Goal: Task Accomplishment & Management: Complete application form

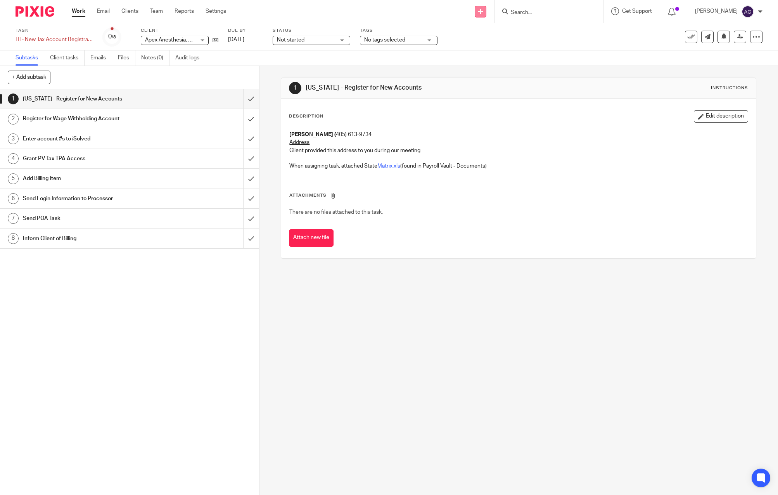
click at [480, 11] on icon at bounding box center [480, 11] width 5 height 5
click at [478, 57] on link "Add client" at bounding box center [482, 59] width 54 height 11
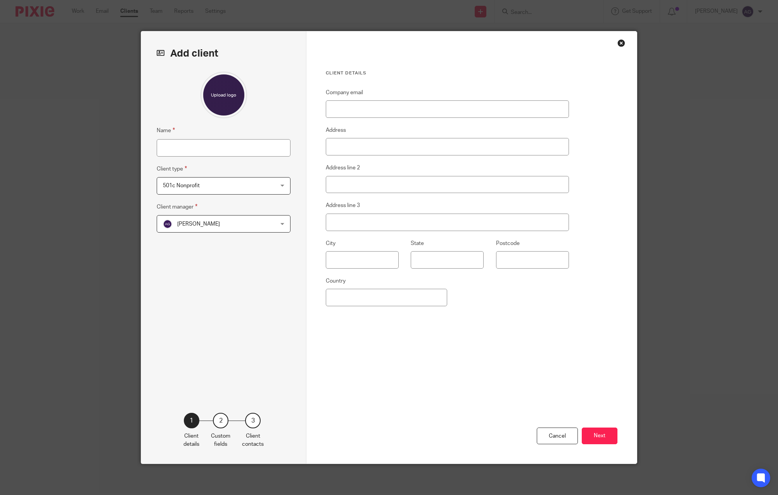
drag, startPoint x: 521, startPoint y: 339, endPoint x: 516, endPoint y: 339, distance: 4.7
click at [520, 339] on div "Company email Address Address line 2 Address line 3 City State Postcode Country" at bounding box center [447, 234] width 243 height 292
drag, startPoint x: 393, startPoint y: 340, endPoint x: 383, endPoint y: 330, distance: 14.5
click at [390, 337] on div "Company email Address Address line 2 Address line 3 City State Postcode Country" at bounding box center [447, 234] width 243 height 292
click at [211, 151] on input "Name" at bounding box center [224, 147] width 134 height 17
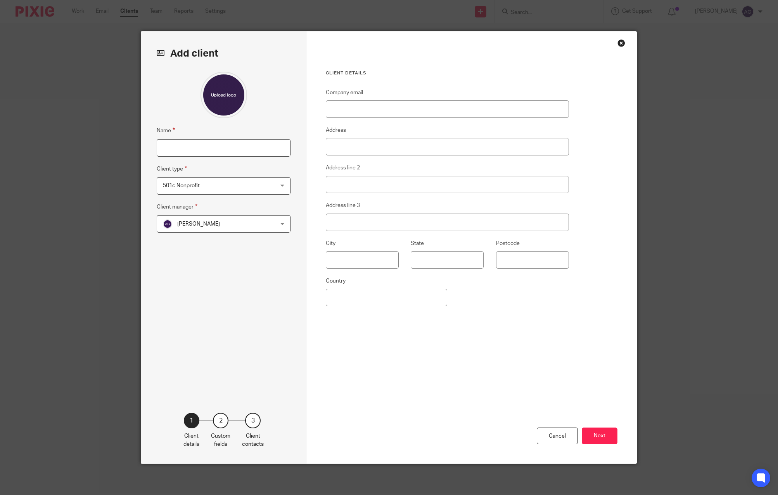
paste input "Silly Sips LLC"
type input "Silly Sips LLC"
click at [202, 187] on span "501c Nonprofit" at bounding box center [214, 186] width 102 height 16
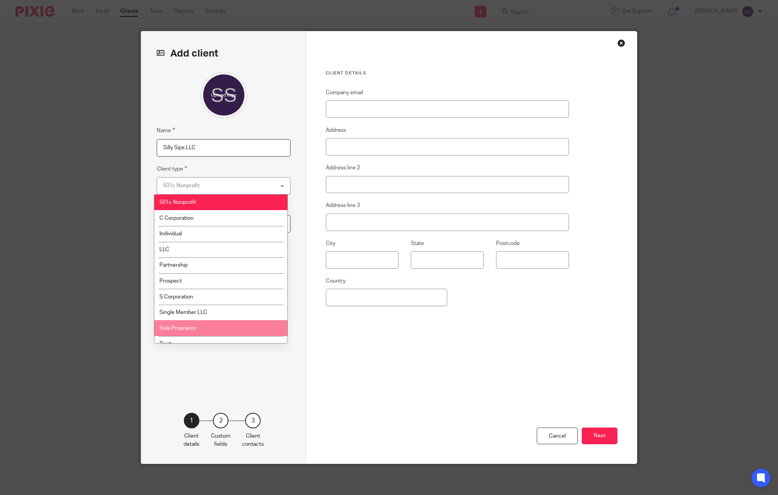
click at [214, 328] on li "Sole Proprietor" at bounding box center [220, 328] width 133 height 16
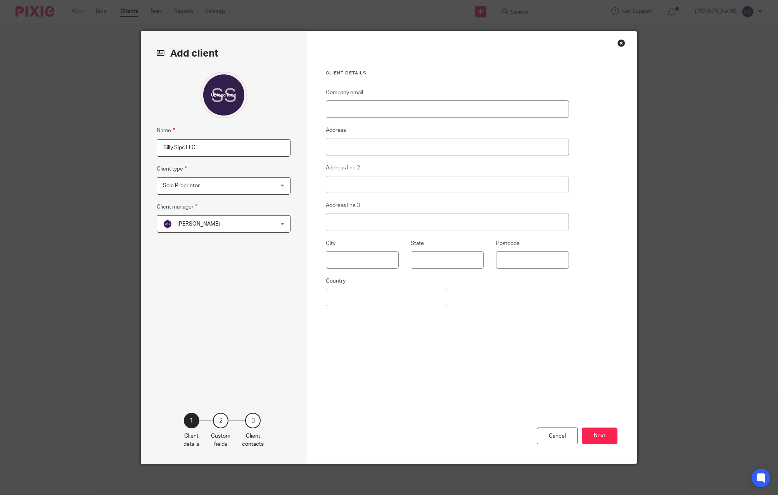
click at [213, 222] on span "[PERSON_NAME]" at bounding box center [198, 223] width 43 height 5
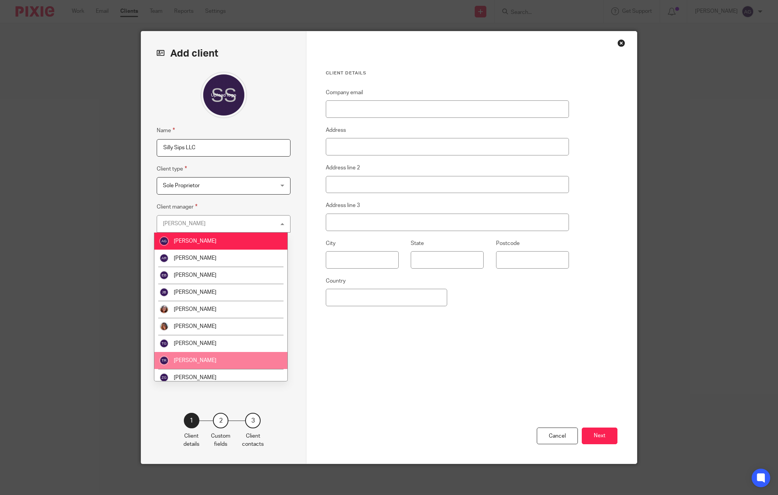
click at [200, 356] on li "Tessa Reed" at bounding box center [220, 360] width 133 height 17
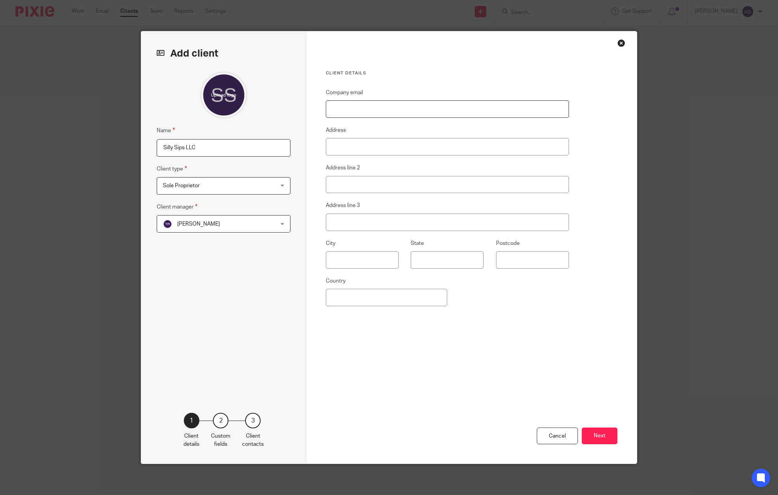
drag, startPoint x: 393, startPoint y: 107, endPoint x: 394, endPoint y: 112, distance: 5.1
click at [393, 107] on input "Company email" at bounding box center [447, 108] width 243 height 17
paste input "sillysips307@gmail.com"
type input "sillysips307@gmail.com"
click at [356, 146] on input "Address" at bounding box center [447, 146] width 243 height 17
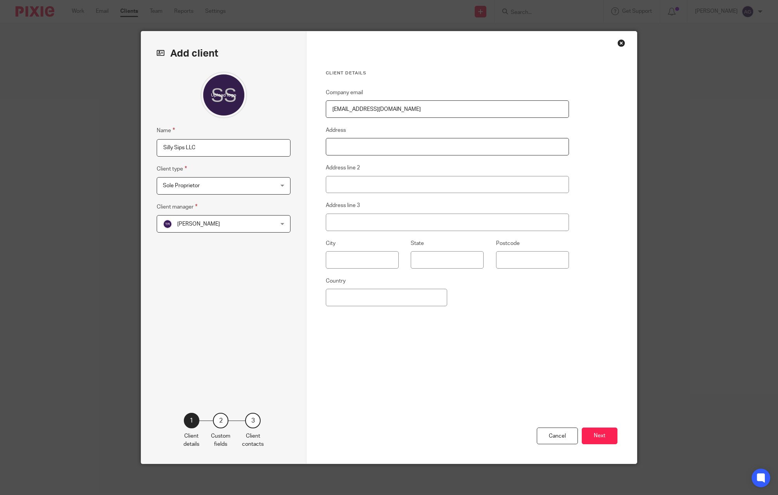
paste input "2206 Dell Range Suite D"
type input "2206 Dell Range Suite D"
click at [350, 256] on input "text" at bounding box center [362, 259] width 73 height 17
type input "Cheyenne"
type input "WY"
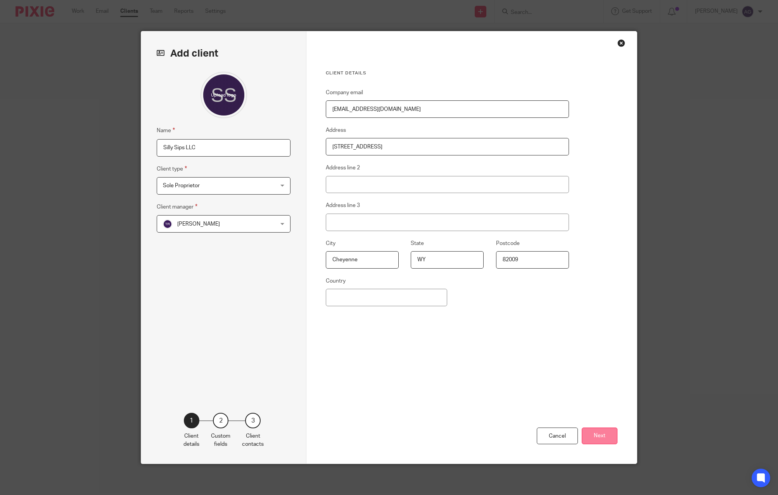
type input "82009"
click at [602, 432] on button "Next" at bounding box center [600, 436] width 36 height 17
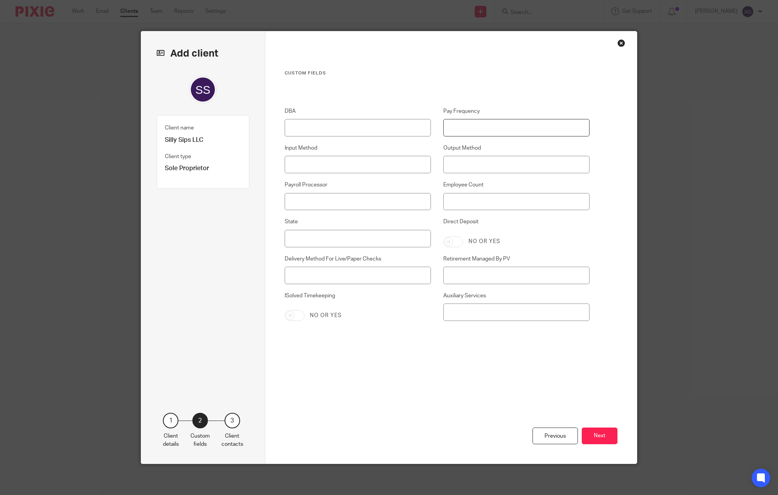
click at [534, 132] on input "Pay Frequency" at bounding box center [516, 127] width 147 height 17
type input "Bi-Weekly"
click at [301, 192] on div "Payroll Processor" at bounding box center [351, 195] width 159 height 29
click at [304, 205] on input "Payroll Processor" at bounding box center [358, 201] width 147 height 17
type input "Tessa"
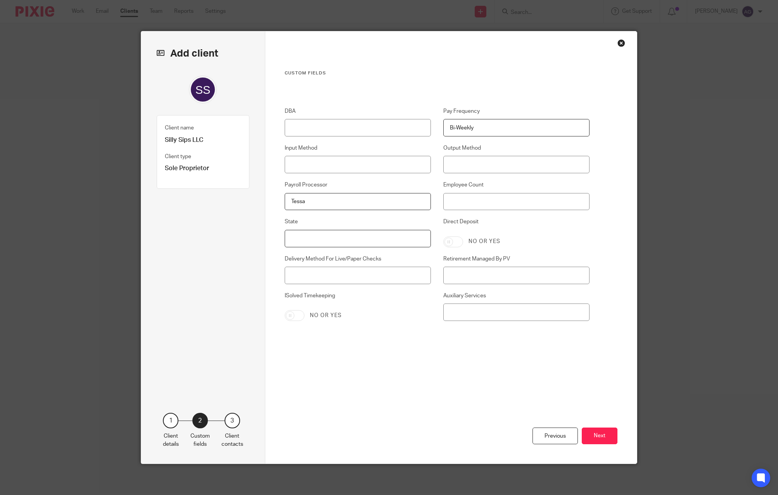
click at [368, 238] on input "State" at bounding box center [358, 238] width 147 height 17
type input "WY"
click at [599, 431] on button "Next" at bounding box center [600, 436] width 36 height 17
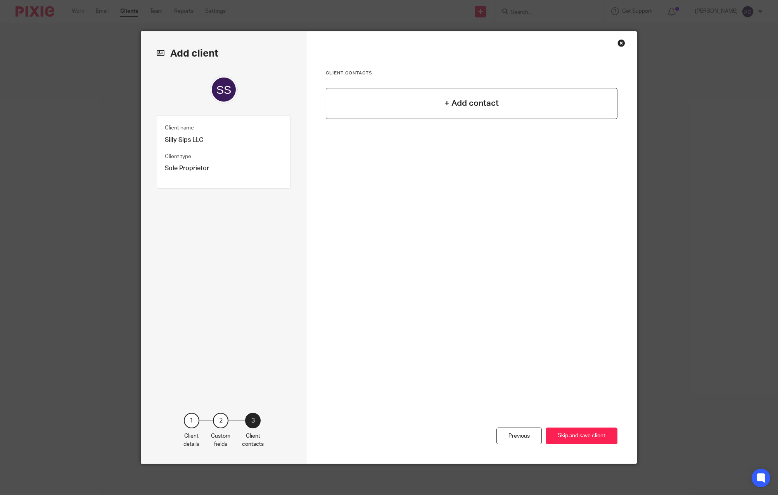
click at [460, 98] on h4 "+ Add contact" at bounding box center [471, 103] width 54 height 12
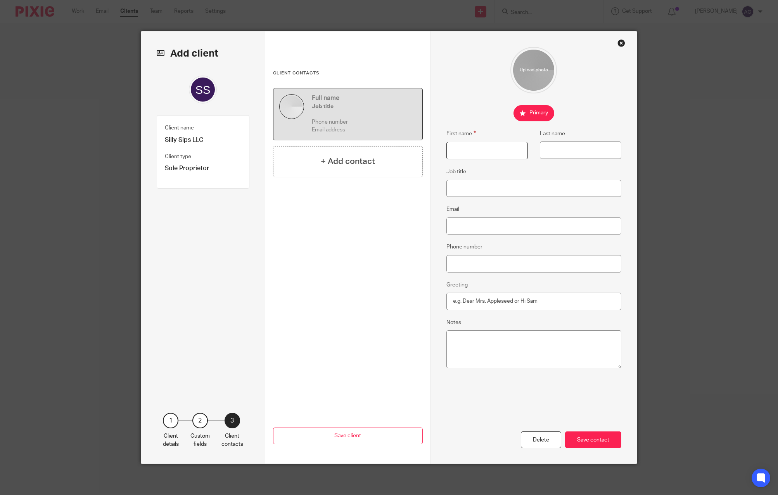
click at [454, 158] on input "First name" at bounding box center [486, 150] width 81 height 17
type input "Morgan"
type input "Lindskog"
type input "Owner"
drag, startPoint x: 456, startPoint y: 228, endPoint x: 464, endPoint y: 240, distance: 14.3
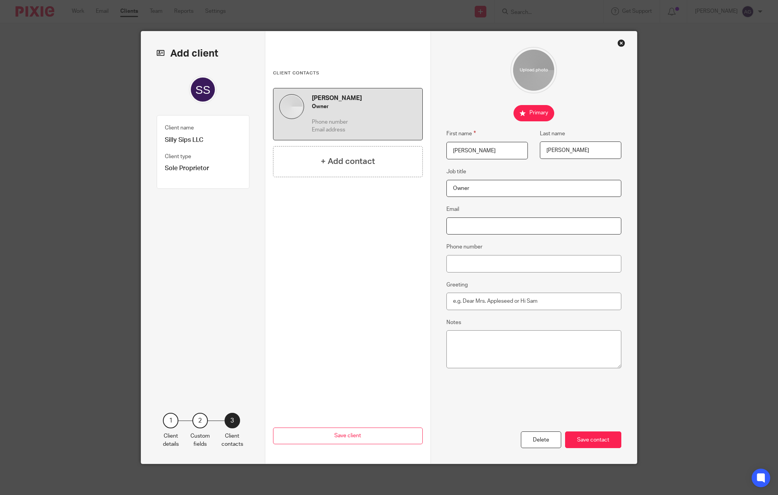
click at [456, 228] on input "Email" at bounding box center [533, 225] width 175 height 17
paste input "sillysips307@gmail.com"
type input "sillysips307@gmail.com"
click at [470, 260] on input "Phone number" at bounding box center [533, 263] width 175 height 17
drag, startPoint x: 463, startPoint y: 264, endPoint x: 473, endPoint y: 284, distance: 22.7
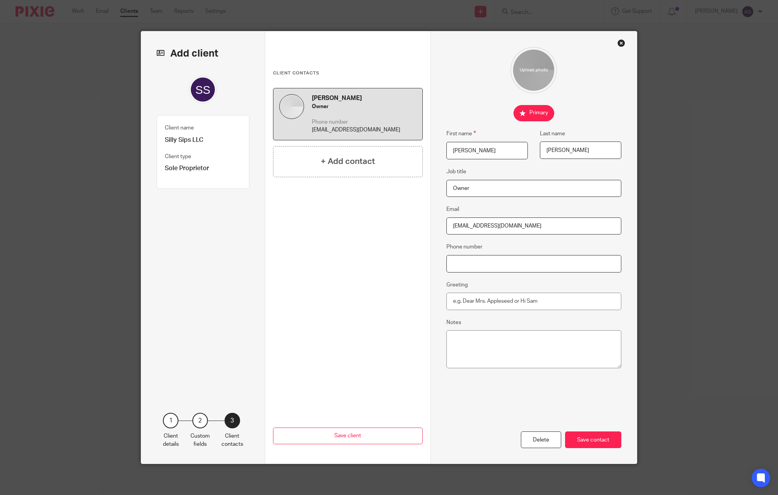
click at [463, 264] on input "Phone number" at bounding box center [533, 263] width 175 height 17
paste input "307-514-1046"
type input "307-514-1046"
click at [466, 365] on textarea "Notes" at bounding box center [533, 349] width 175 height 38
click at [456, 356] on textarea "Notes" at bounding box center [533, 349] width 175 height 38
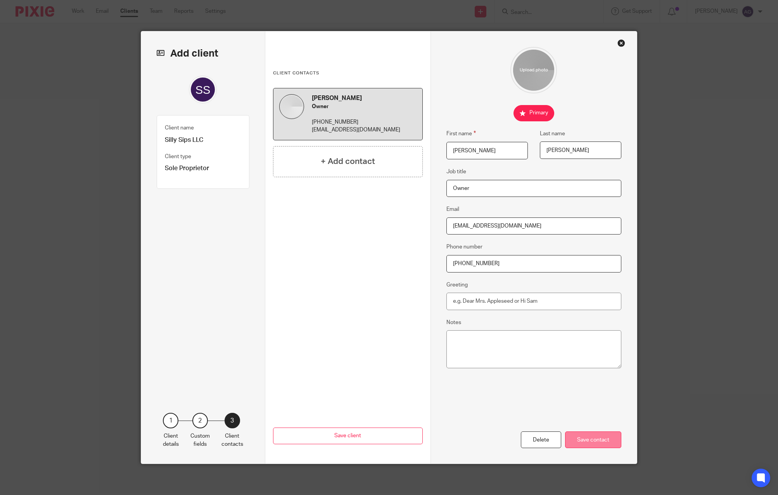
click at [598, 440] on div "Save contact" at bounding box center [593, 439] width 56 height 17
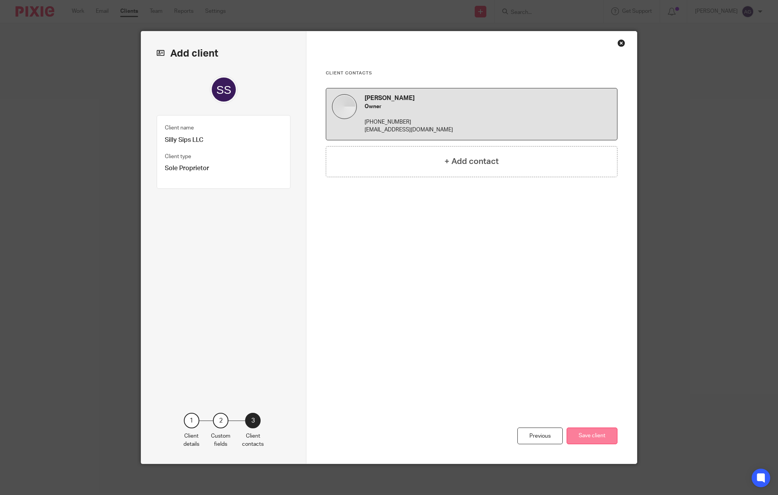
click at [583, 436] on button "Save client" at bounding box center [591, 436] width 51 height 17
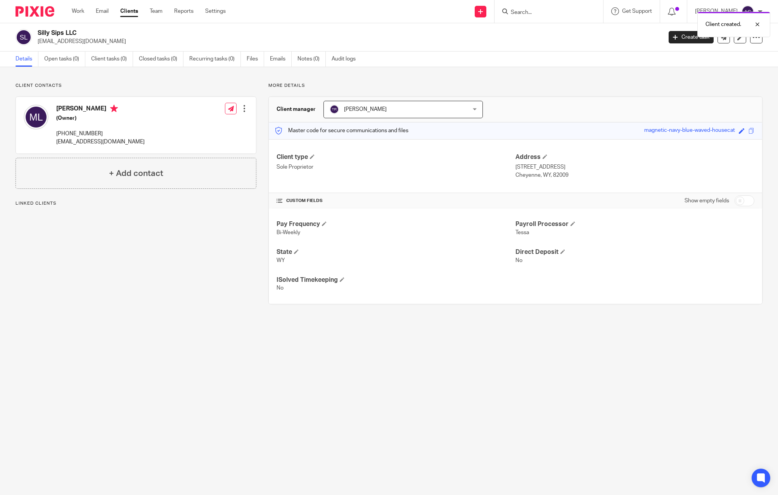
click at [678, 34] on div "Client created." at bounding box center [579, 22] width 381 height 29
click at [686, 37] on link "Create task" at bounding box center [690, 37] width 45 height 12
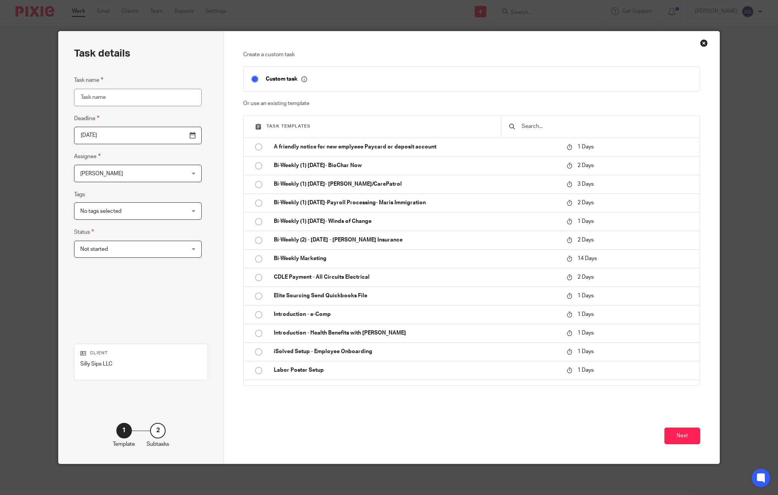
click at [570, 125] on input "text" at bounding box center [606, 126] width 171 height 9
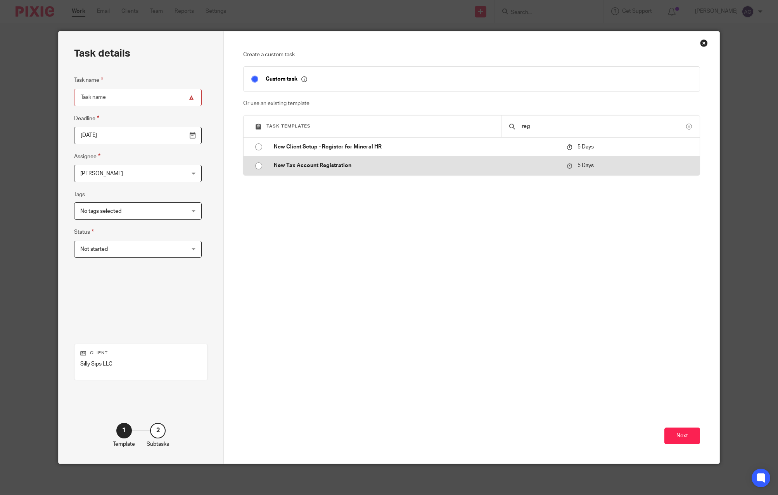
type input "reg"
click at [278, 167] on p "New Tax Account Registration" at bounding box center [416, 166] width 285 height 8
type input "2025-08-29"
type input "New Tax Account Registration"
checkbox input "false"
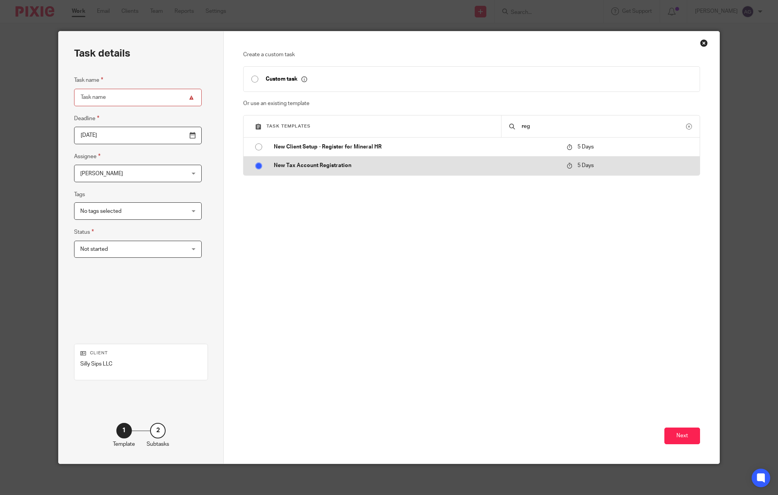
radio input "true"
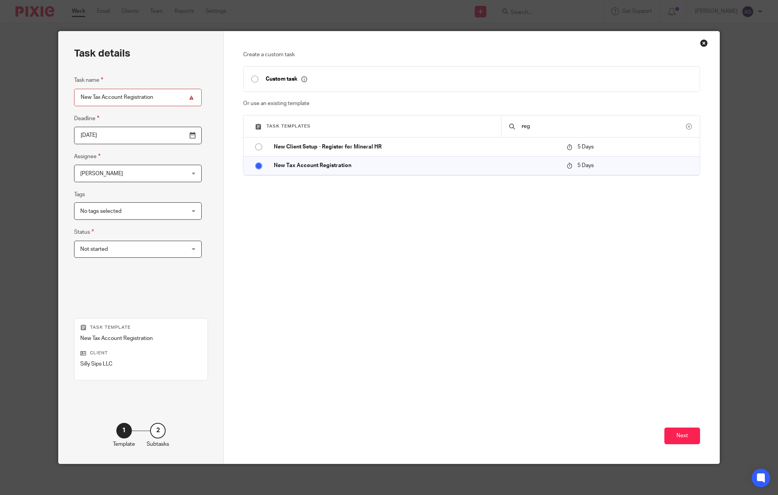
drag, startPoint x: 89, startPoint y: 96, endPoint x: 69, endPoint y: 116, distance: 28.0
click at [36, 102] on div "Task details Task name New Tax Account Registration Deadline 2025-08-29 Assigne…" at bounding box center [389, 247] width 778 height 495
type input "WY Tax Account Registration"
click at [684, 435] on button "Next" at bounding box center [682, 436] width 36 height 17
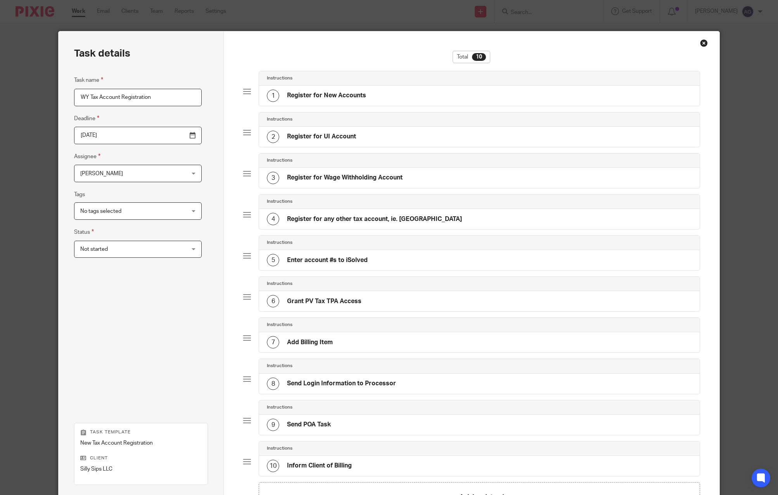
click at [317, 175] on h4 "Register for Wage Withholding Account" at bounding box center [345, 178] width 116 height 8
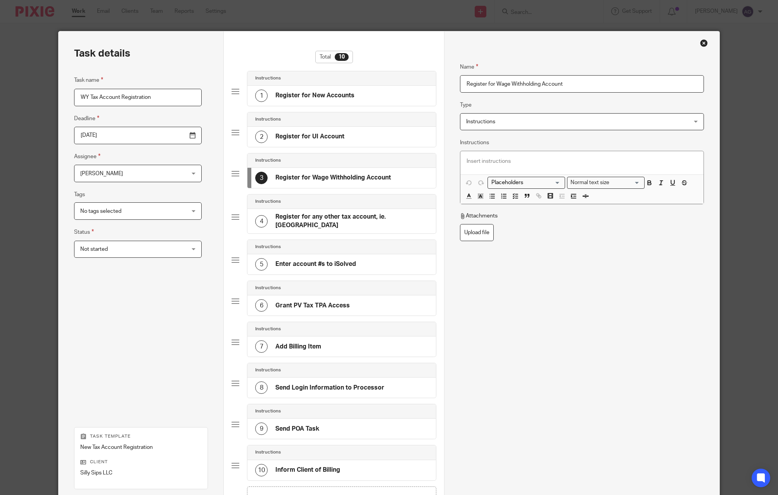
click at [484, 379] on div "Name Register for Wage Withholding Account Type Instructions Instructions Instr…" at bounding box center [582, 224] width 244 height 346
click at [346, 222] on h4 "Register for any other tax account, ie. FAMLI" at bounding box center [351, 221] width 153 height 17
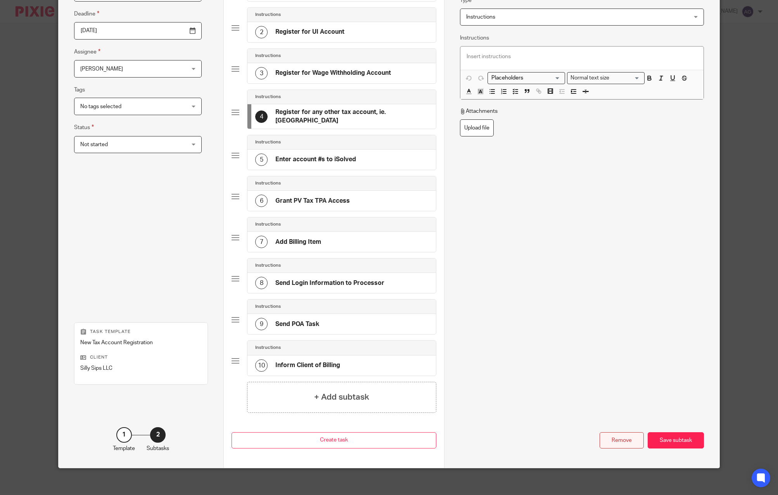
click at [617, 435] on div "Remove" at bounding box center [621, 440] width 44 height 17
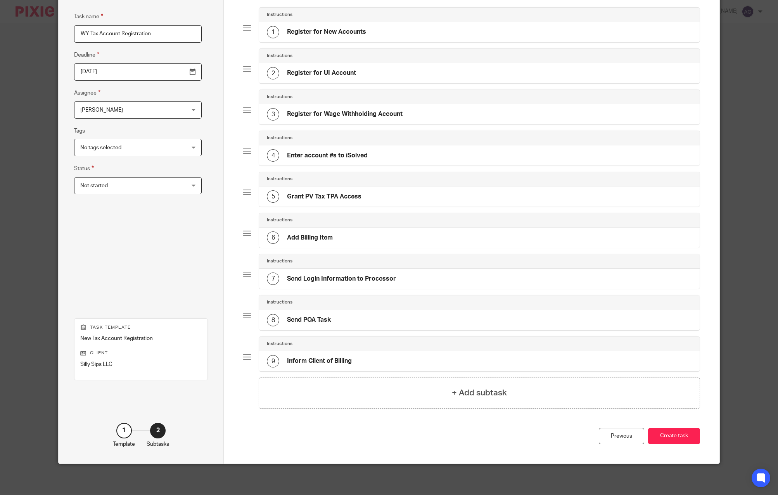
click at [328, 114] on h4 "Register for Wage Withholding Account" at bounding box center [345, 114] width 116 height 8
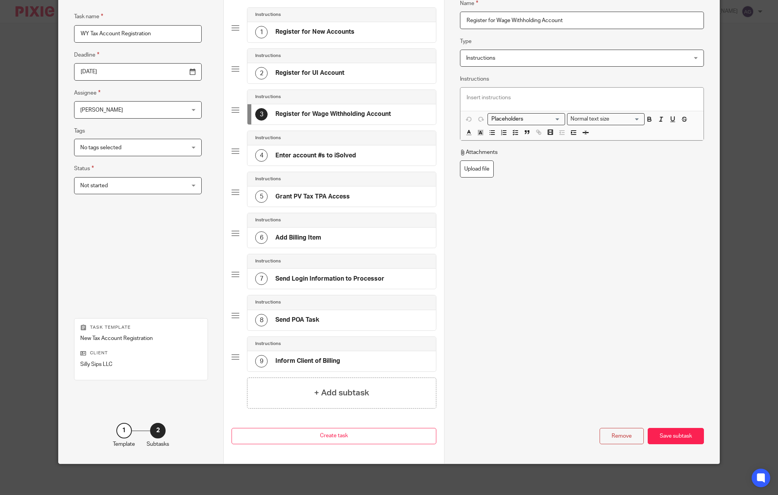
drag, startPoint x: 572, startPoint y: 19, endPoint x: 498, endPoint y: 24, distance: 74.6
click at [498, 24] on input "Register for Wage Withholding Account" at bounding box center [582, 20] width 244 height 17
type input "Register for WY WC"
drag, startPoint x: 565, startPoint y: 300, endPoint x: 569, endPoint y: 398, distance: 97.8
click at [565, 311] on div "Remove Save subtask" at bounding box center [582, 378] width 244 height 134
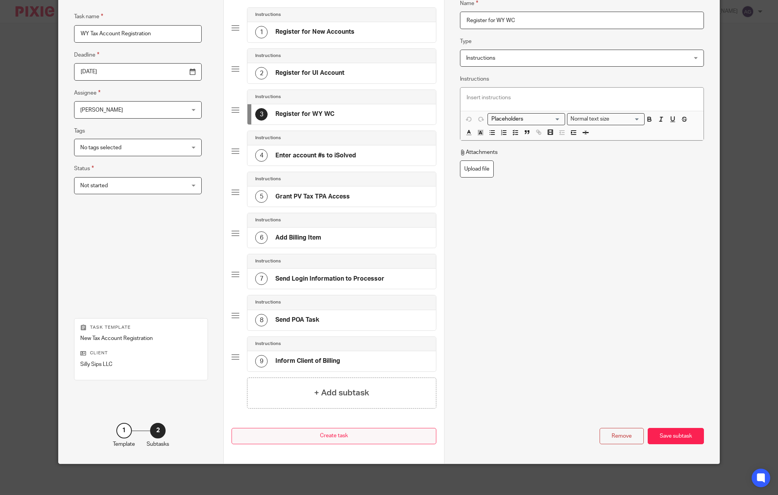
click at [668, 434] on div "Save subtask" at bounding box center [675, 436] width 56 height 17
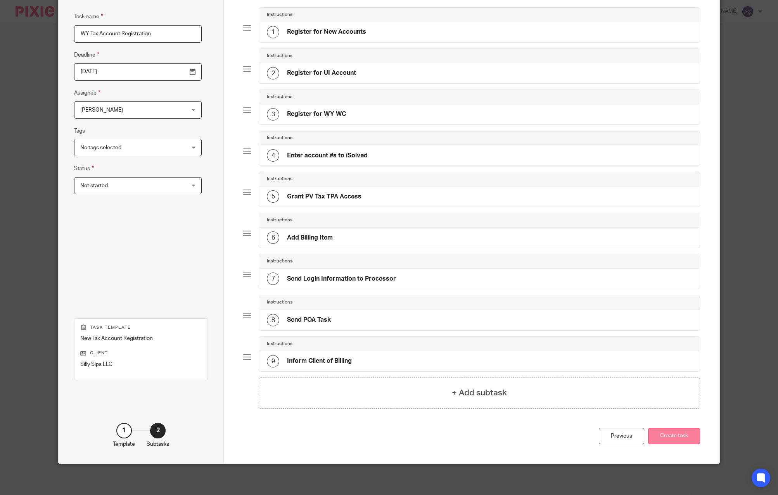
click at [651, 443] on button "Create task" at bounding box center [674, 436] width 52 height 17
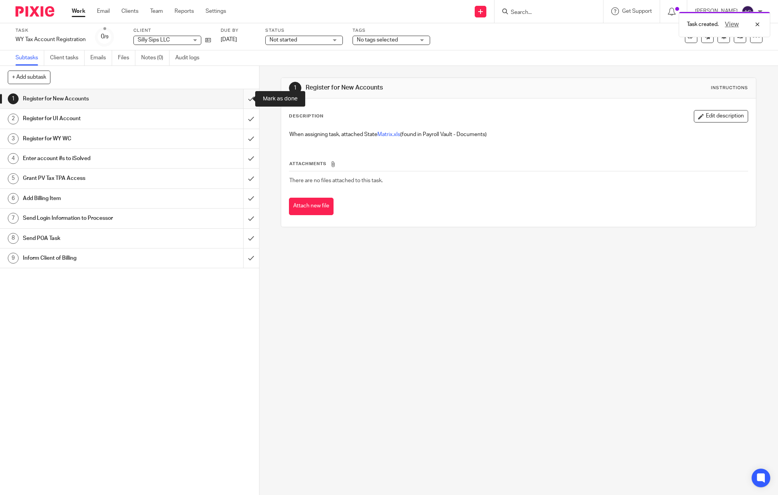
click at [240, 96] on input "submit" at bounding box center [129, 98] width 259 height 19
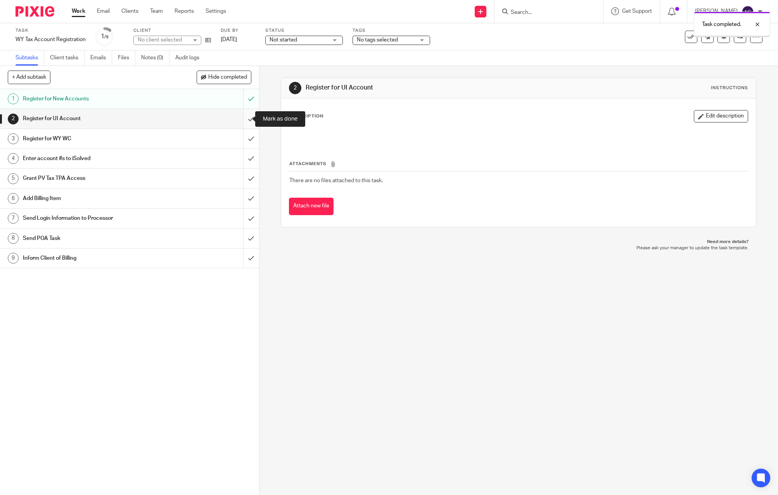
click at [242, 118] on input "submit" at bounding box center [129, 118] width 259 height 19
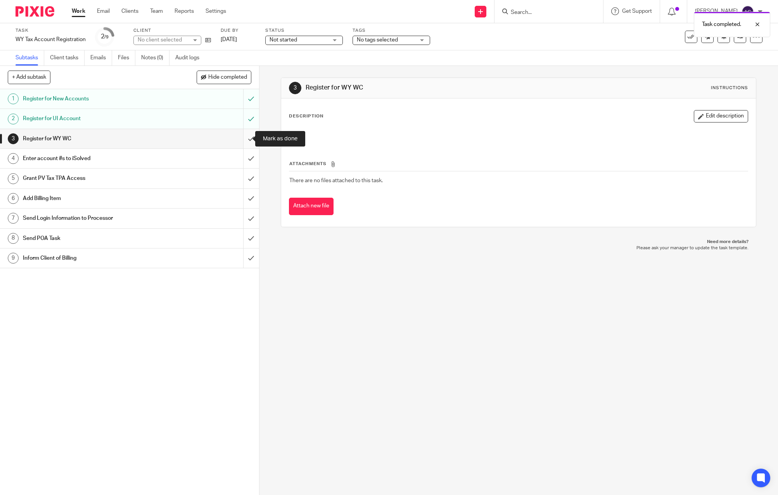
click at [243, 136] on input "submit" at bounding box center [129, 138] width 259 height 19
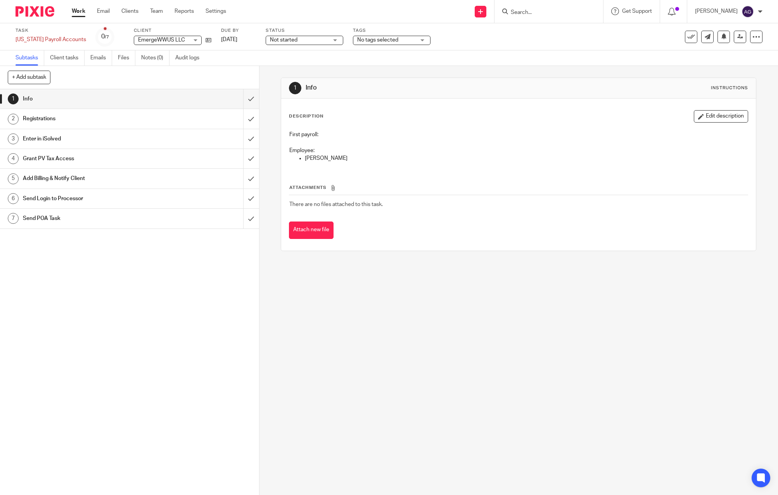
click at [83, 12] on link "Work" at bounding box center [79, 11] width 14 height 8
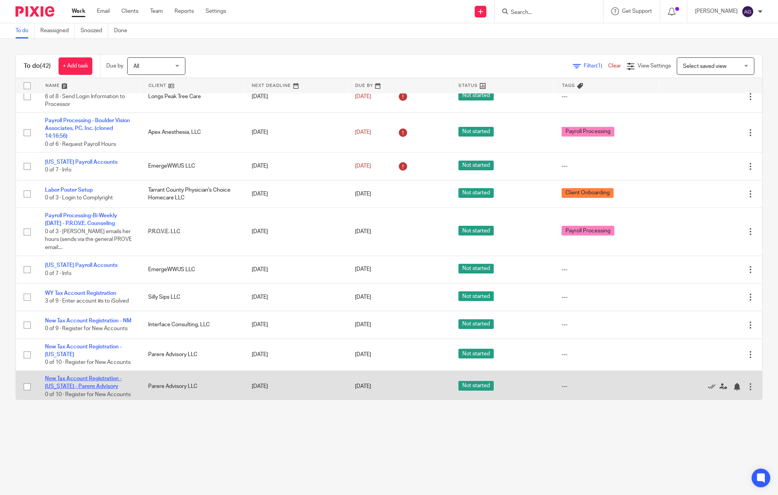
scroll to position [1086, 0]
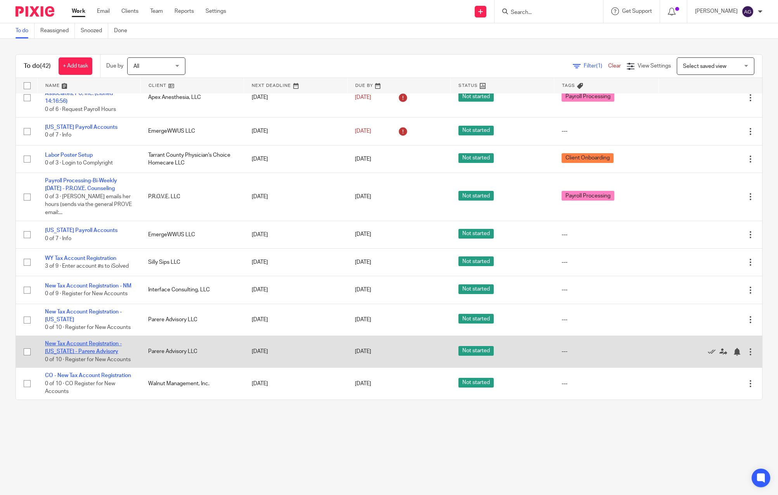
click at [76, 341] on link "New Tax Account Registration - New York - Parere Advisory" at bounding box center [83, 347] width 77 height 13
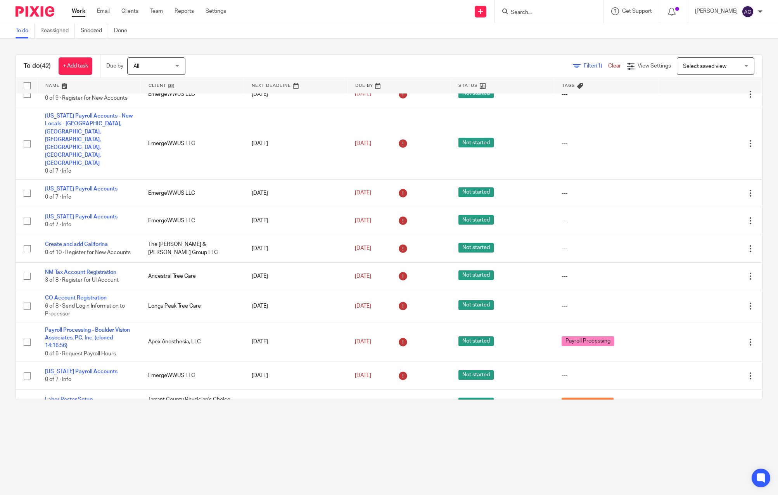
scroll to position [1086, 0]
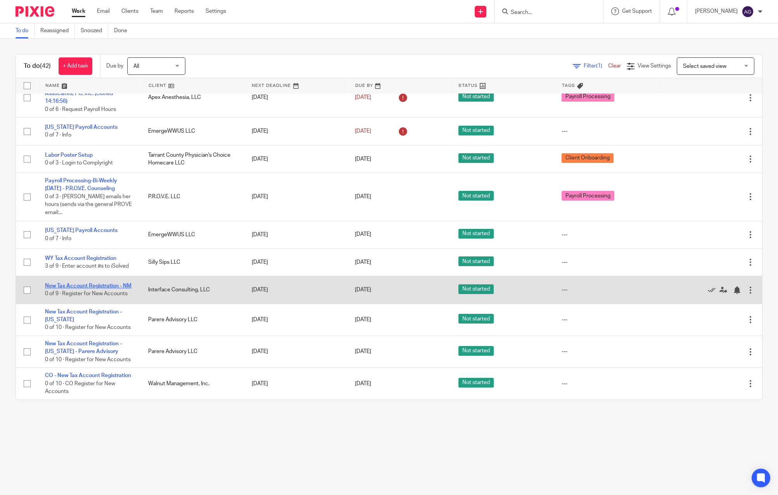
click at [79, 283] on link "New Tax Account Registration - NM" at bounding box center [88, 285] width 86 height 5
